Goal: Information Seeking & Learning: Understand process/instructions

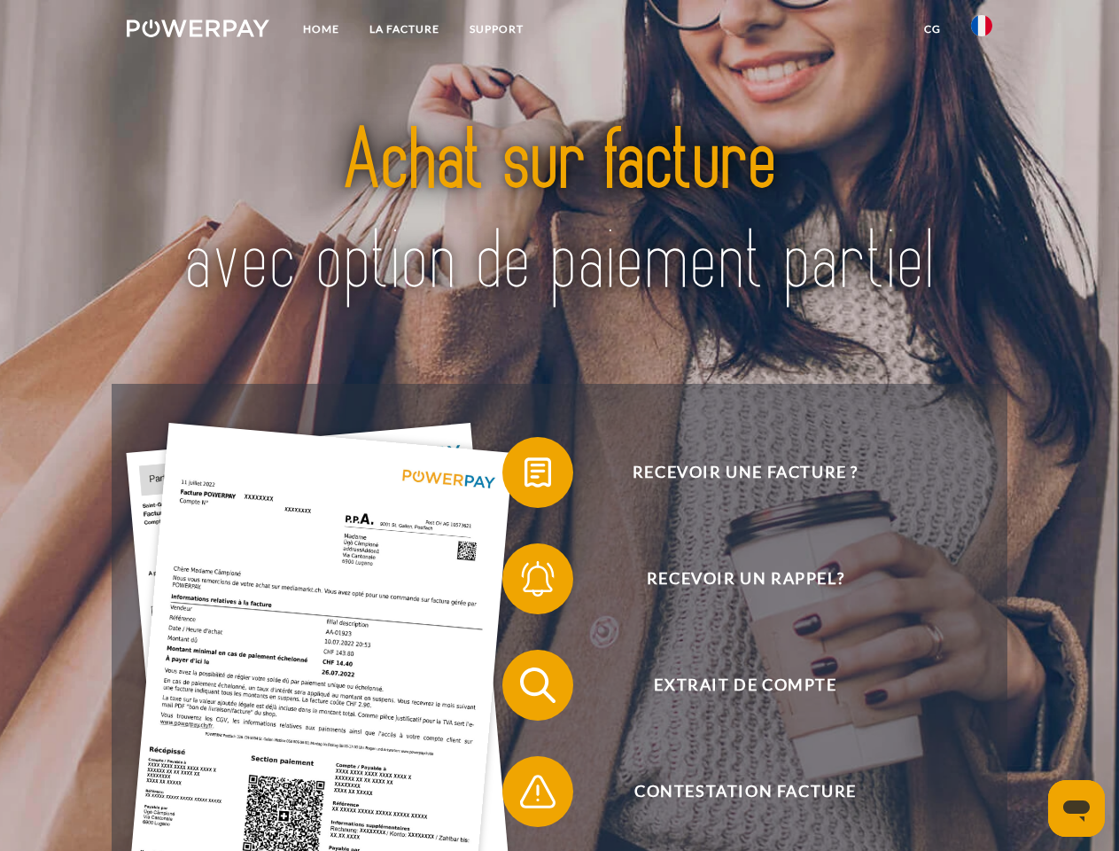
click at [198, 31] on img at bounding box center [198, 28] width 143 height 18
click at [982, 31] on img at bounding box center [981, 25] width 21 height 21
click at [932, 29] on link "CG" at bounding box center [932, 29] width 47 height 32
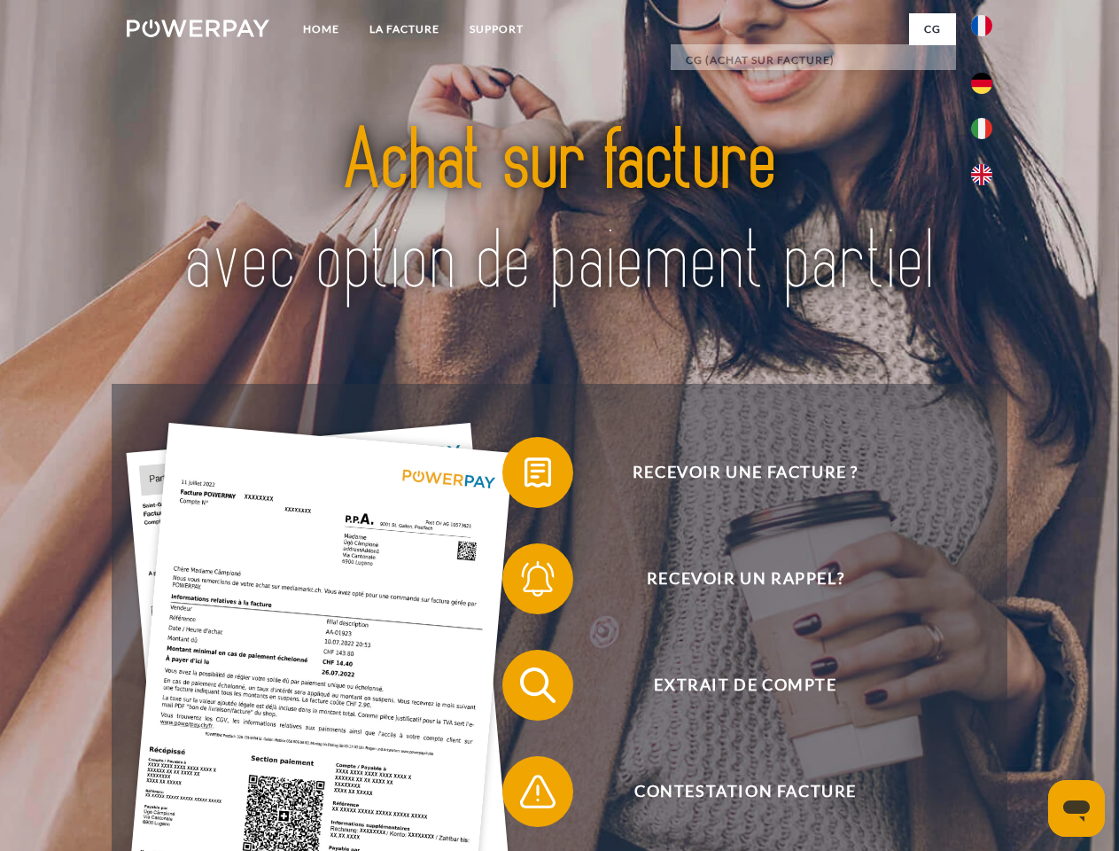
click at [525, 476] on span at bounding box center [511, 472] width 89 height 89
click at [525, 582] on span at bounding box center [511, 578] width 89 height 89
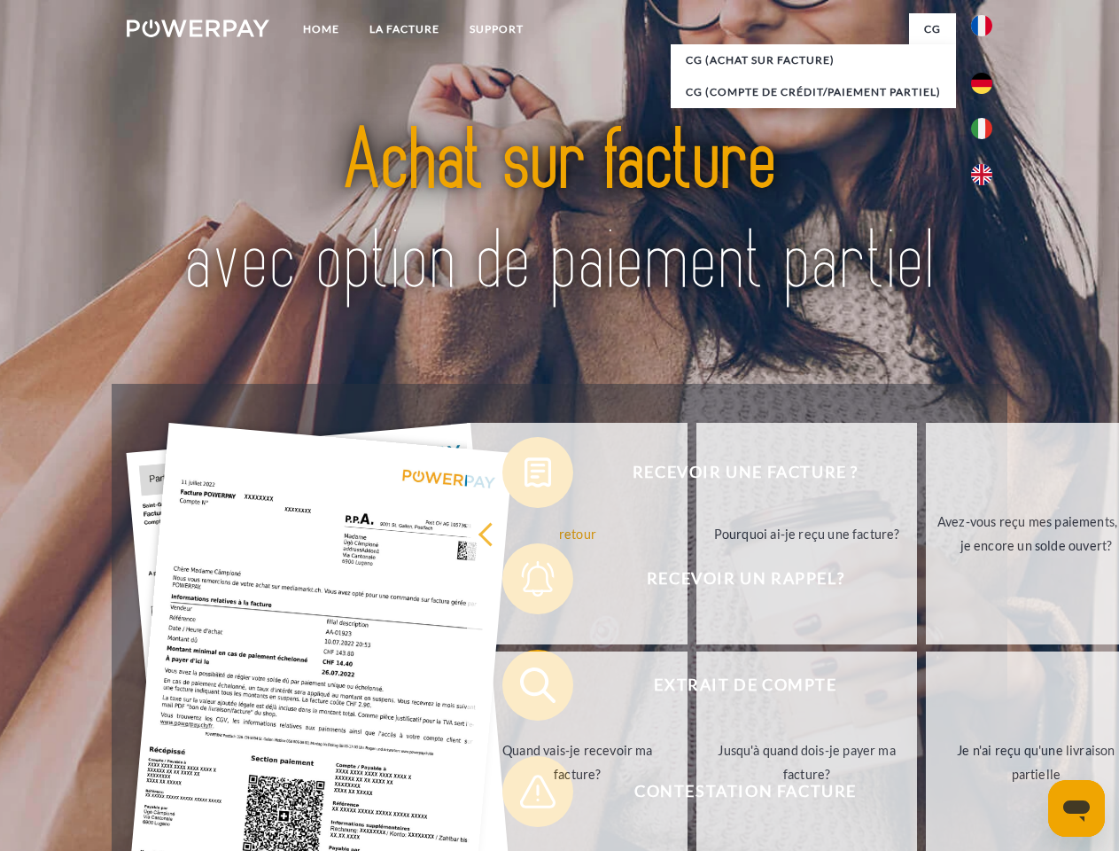
click at [696, 688] on link "Jusqu'à quand dois-je payer ma facture?" at bounding box center [806, 762] width 221 height 222
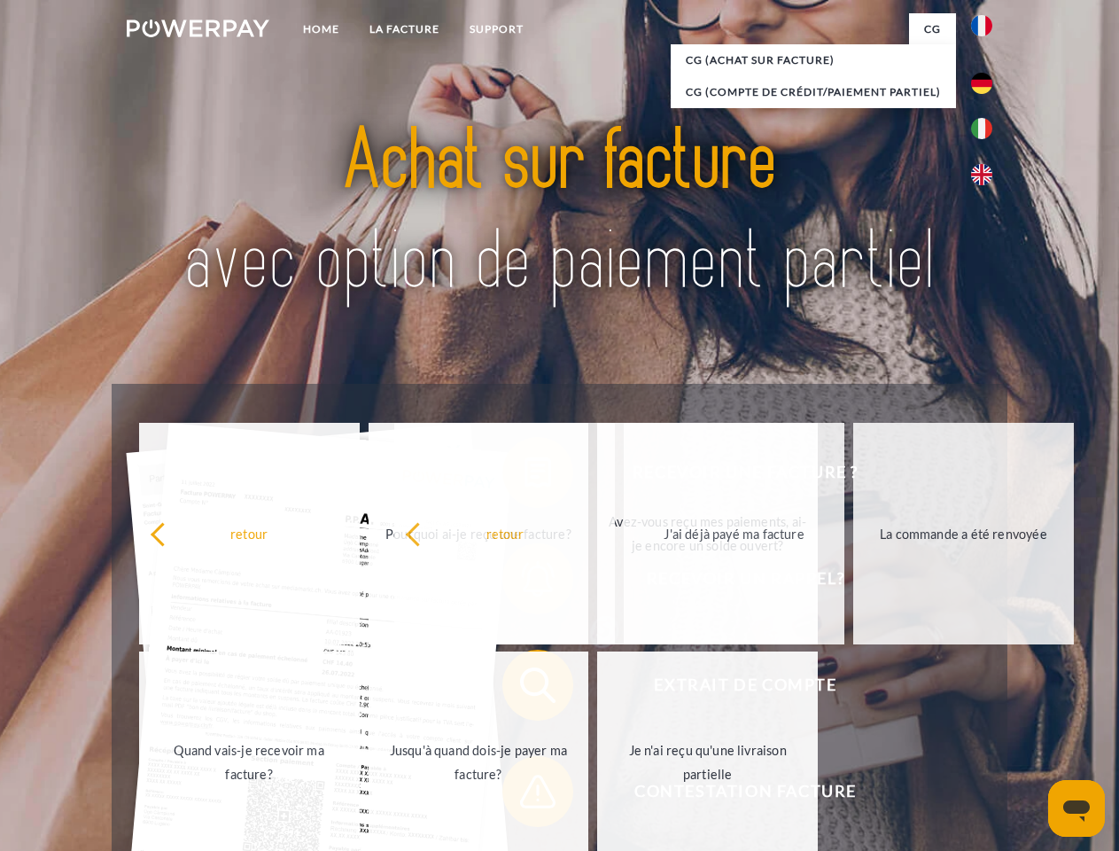
click at [525, 795] on span at bounding box center [511, 791] width 89 height 89
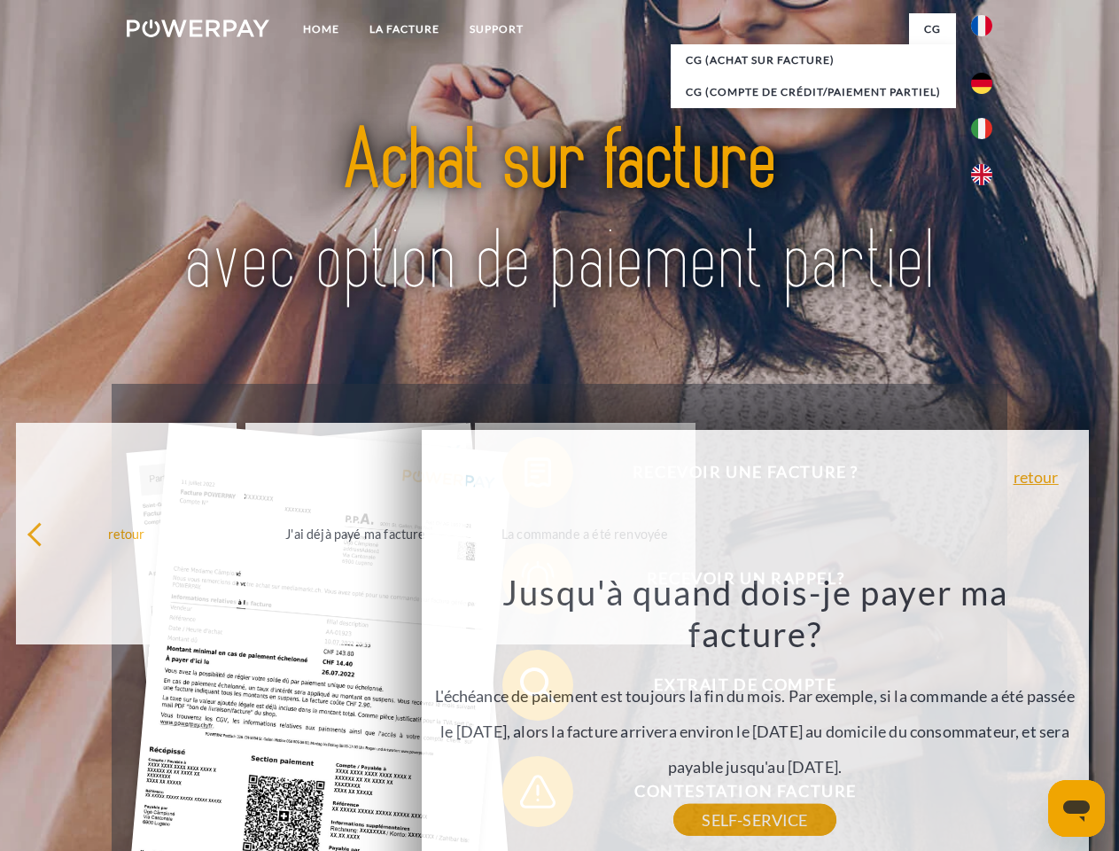
click at [1077, 808] on icon "Ouvrir la fenêtre de messagerie" at bounding box center [1076, 810] width 27 height 21
